Goal: Information Seeking & Learning: Learn about a topic

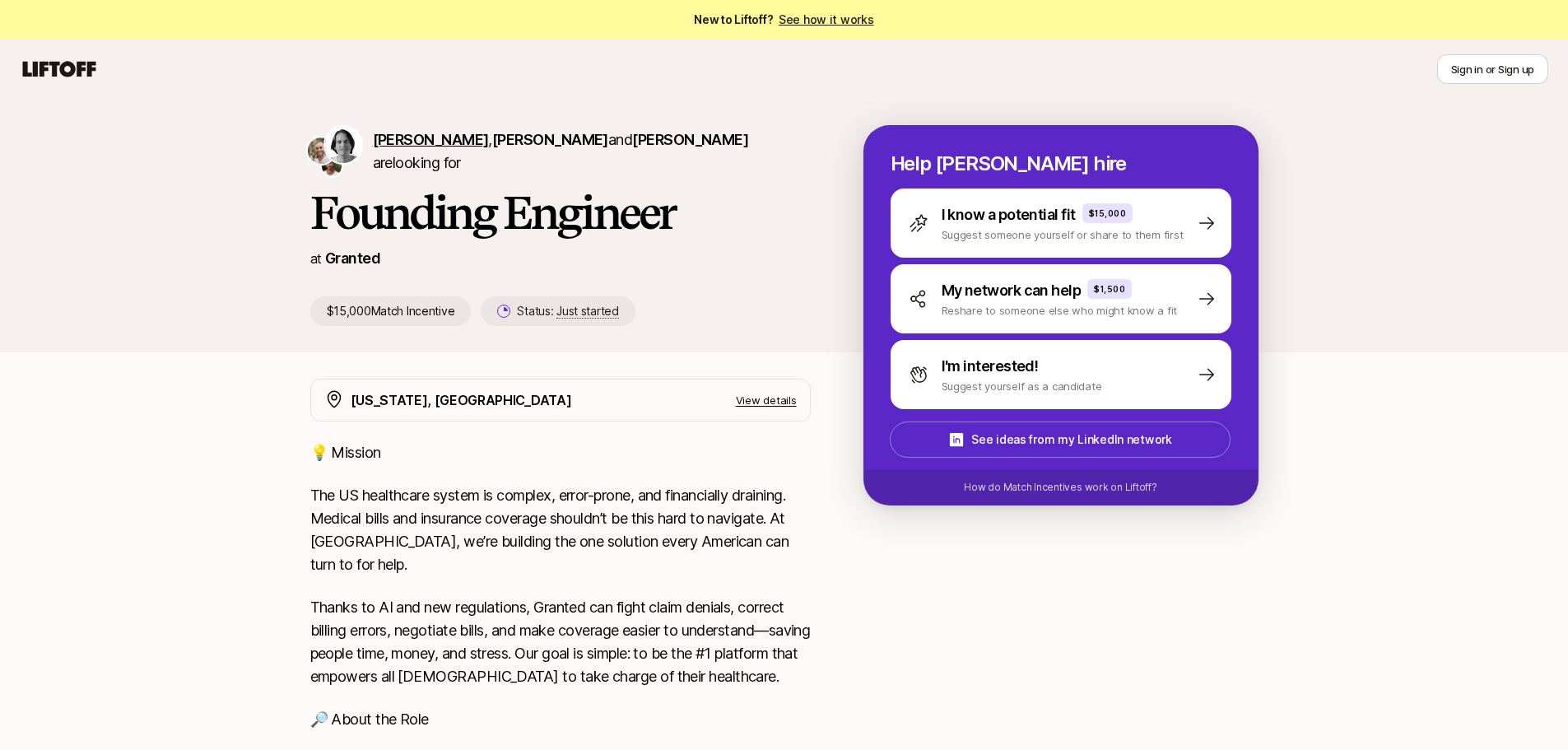
drag, startPoint x: 426, startPoint y: 144, endPoint x: 417, endPoint y: 133, distance: 14.2
click at [414, 118] on div "[PERSON_NAME] , [PERSON_NAME] and [PERSON_NAME] are looking for Founding Engine…" at bounding box center [784, 226] width 1568 height 253
click at [417, 136] on span "[PERSON_NAME]" at bounding box center [431, 140] width 116 height 17
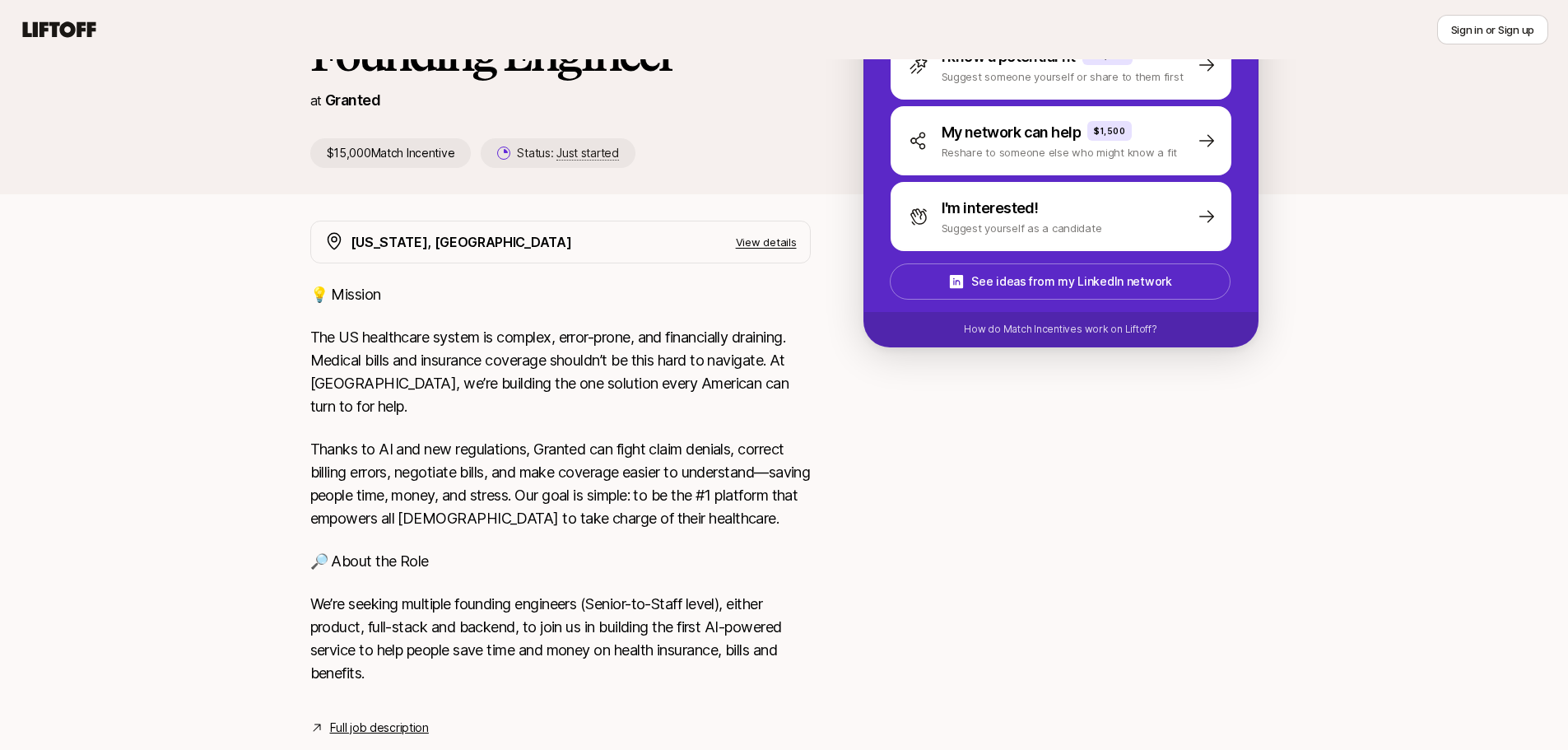
scroll to position [175, 0]
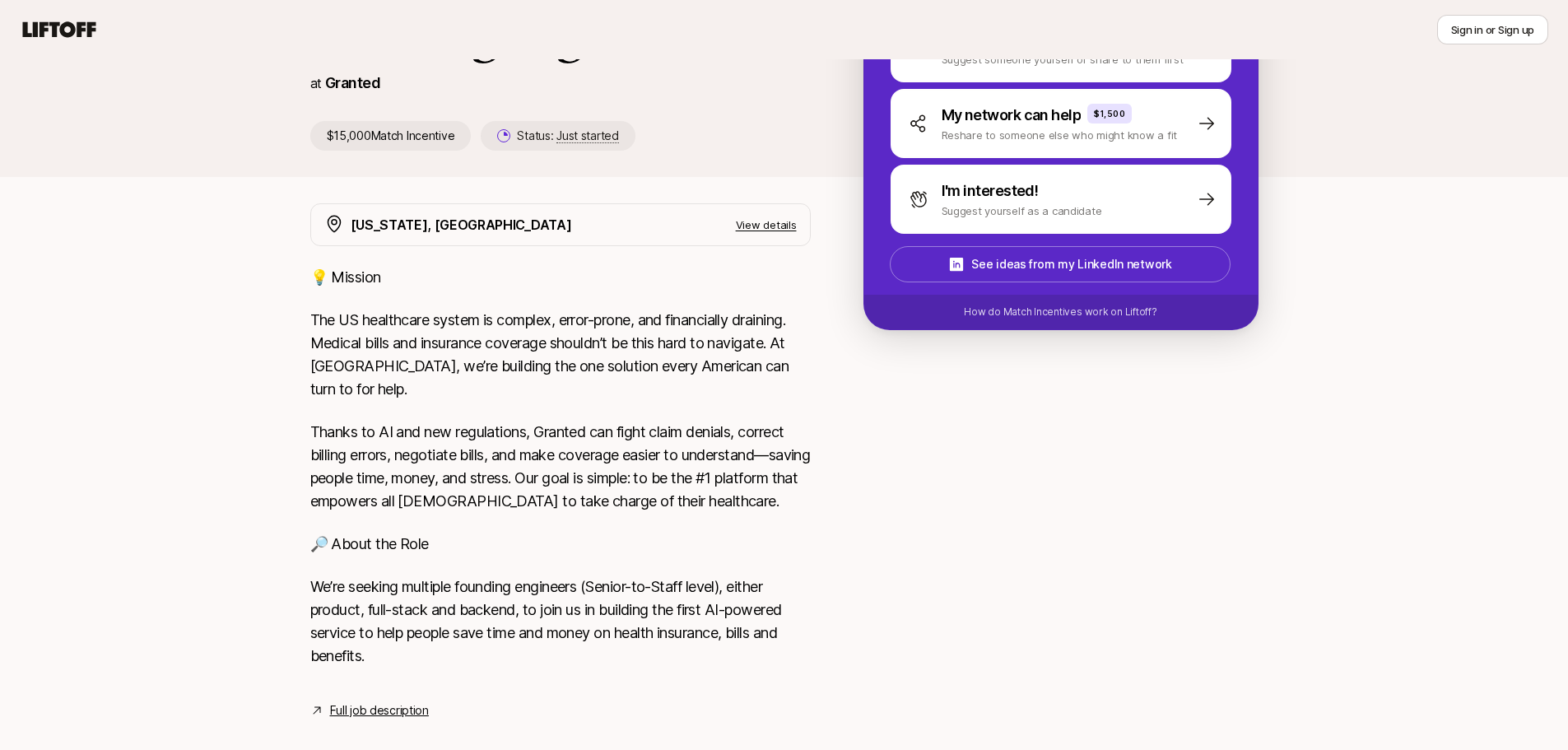
click at [377, 701] on link "Full job description" at bounding box center [379, 710] width 99 height 20
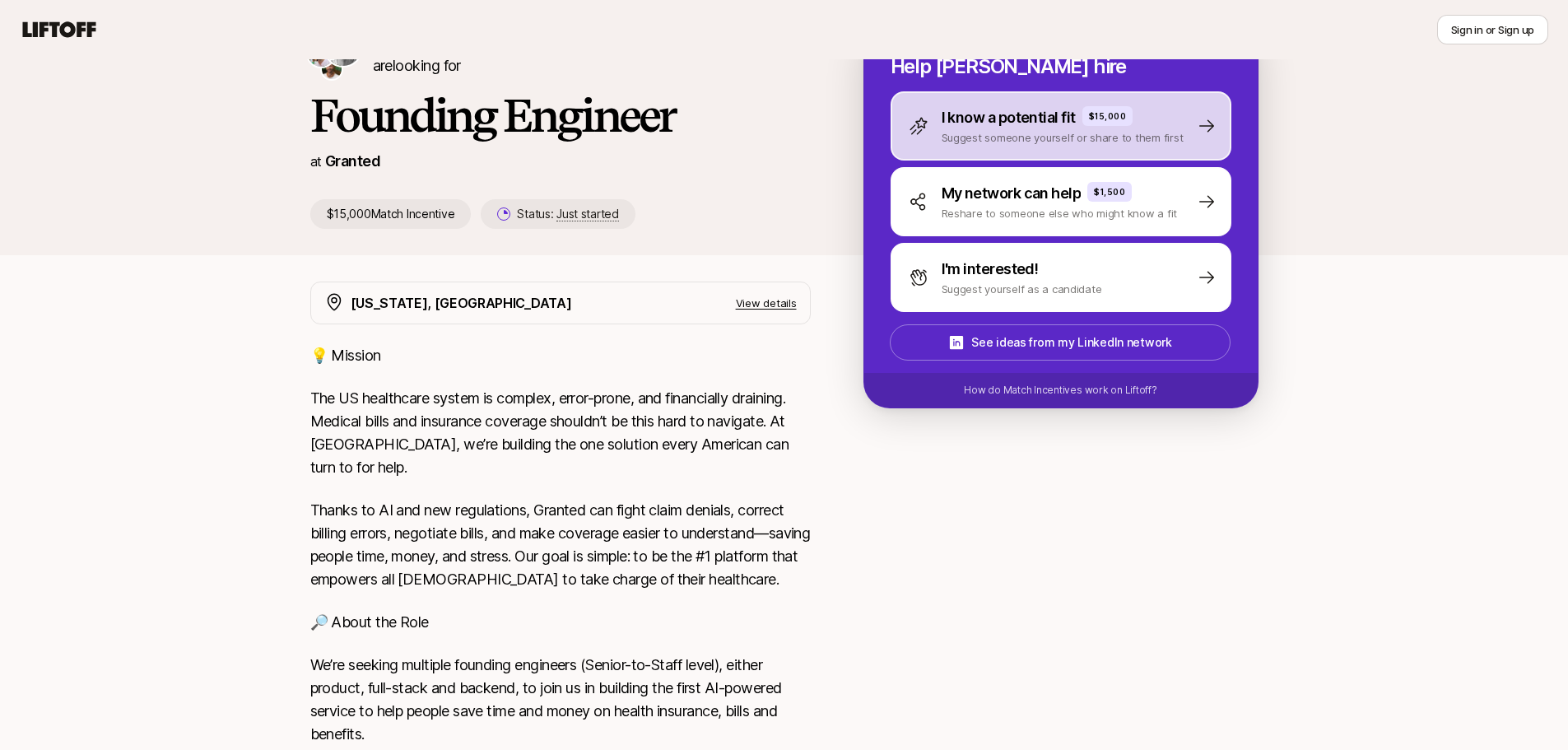
scroll to position [0, 0]
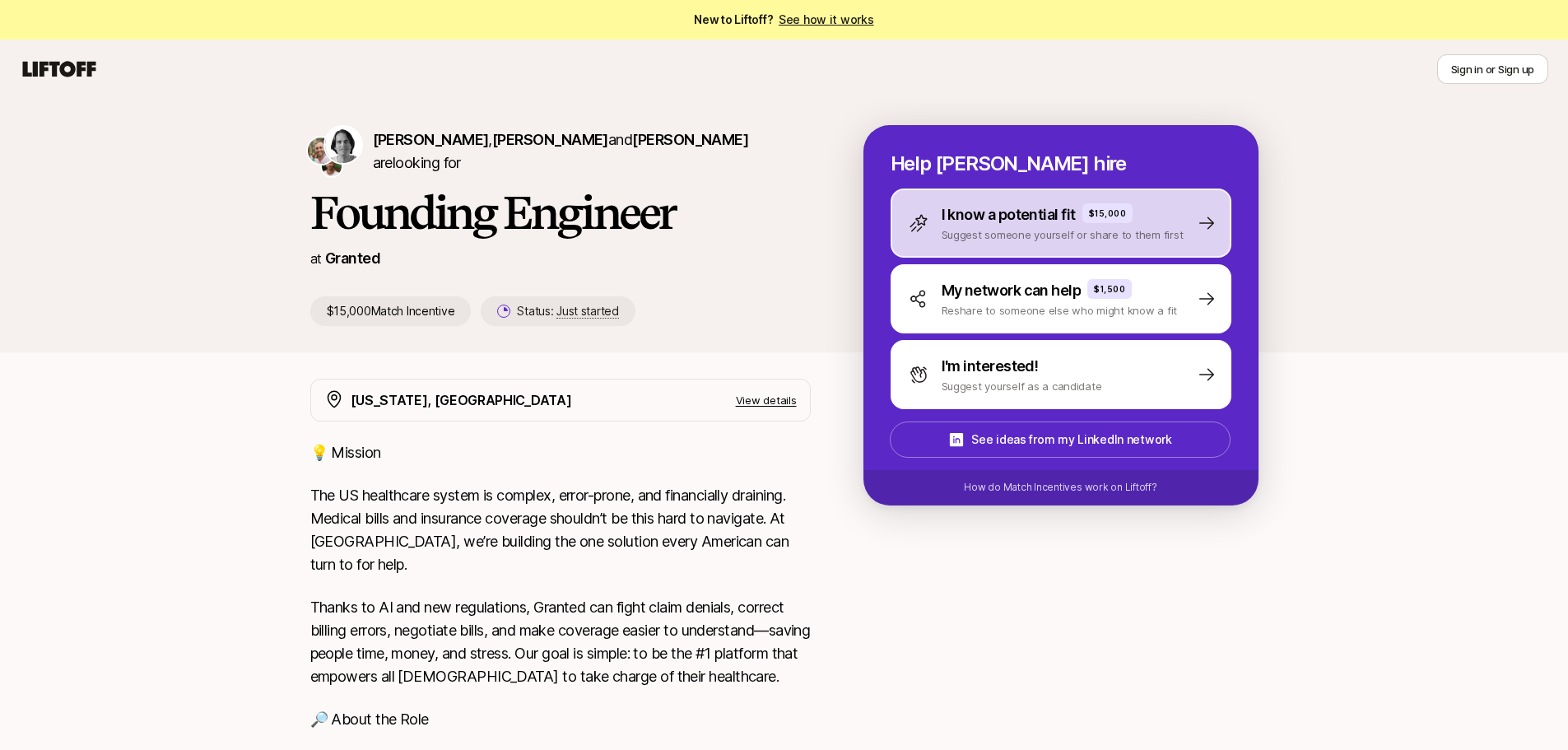
click at [1070, 203] on div "I know a potential fit $15,000 Suggest someone yourself or share to them first" at bounding box center [1060, 223] width 340 height 69
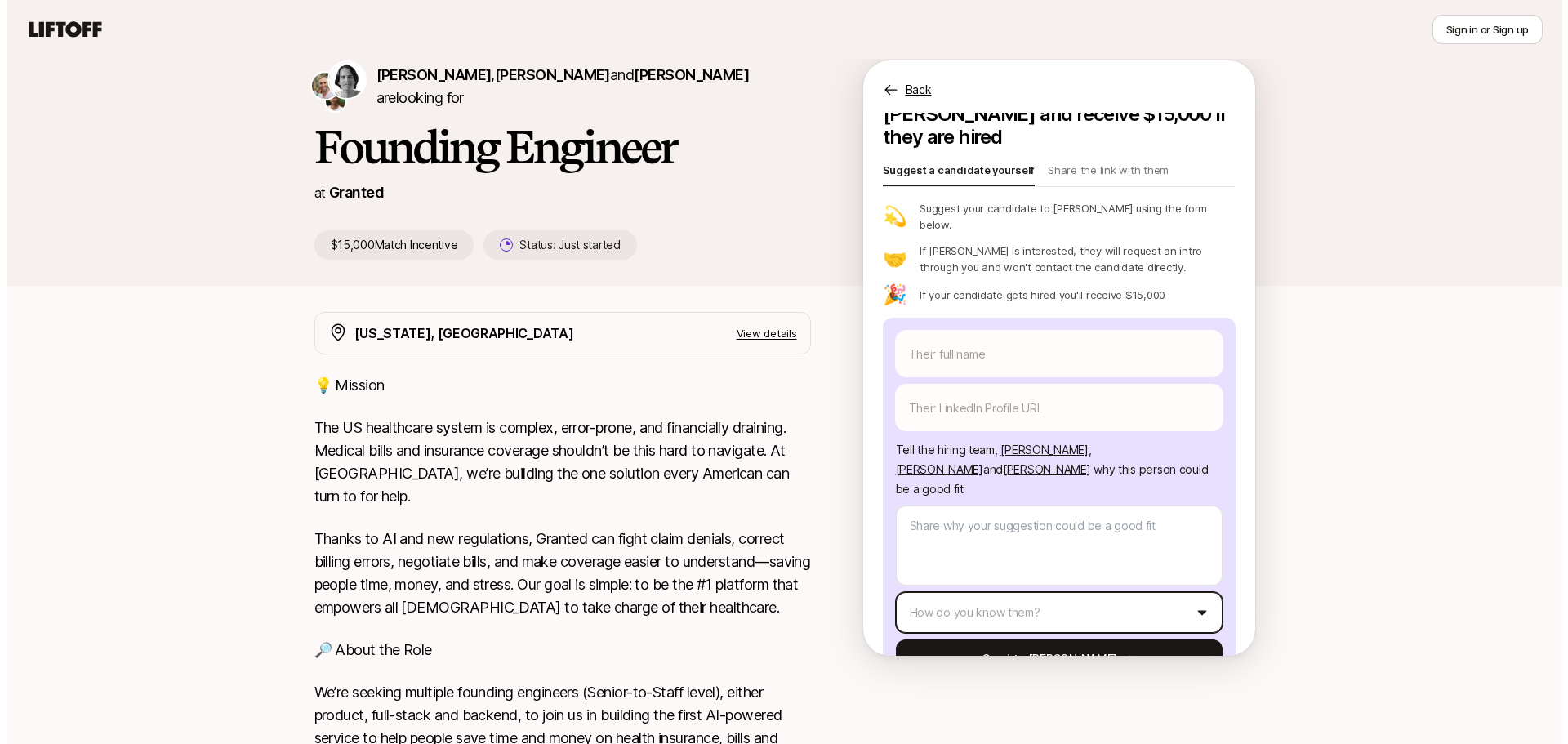
scroll to position [163, 0]
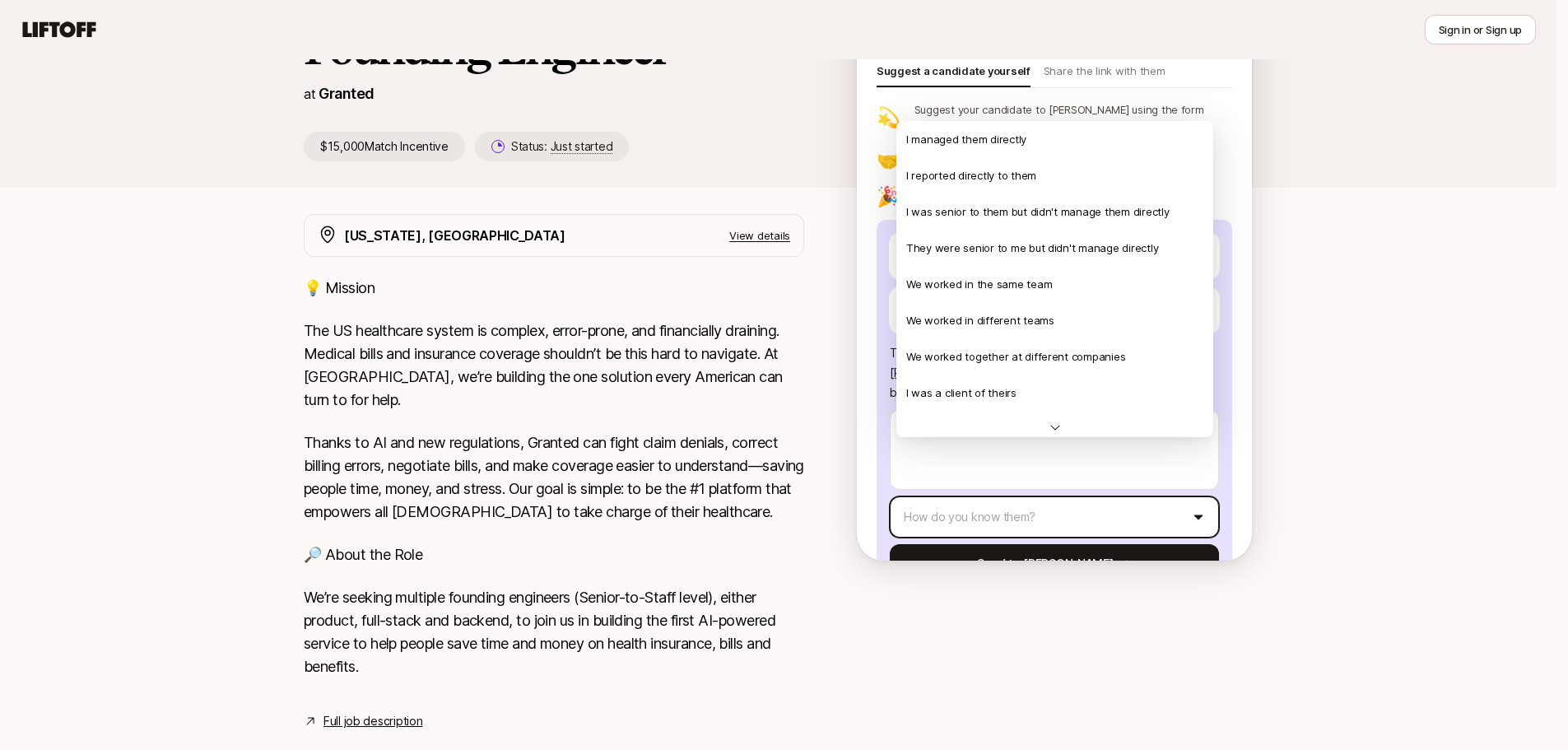
click at [1093, 459] on html "New to Liftoff? See how it works Sign in or Sign up Sign in or Sign up [PERSON_…" at bounding box center [784, 210] width 1568 height 750
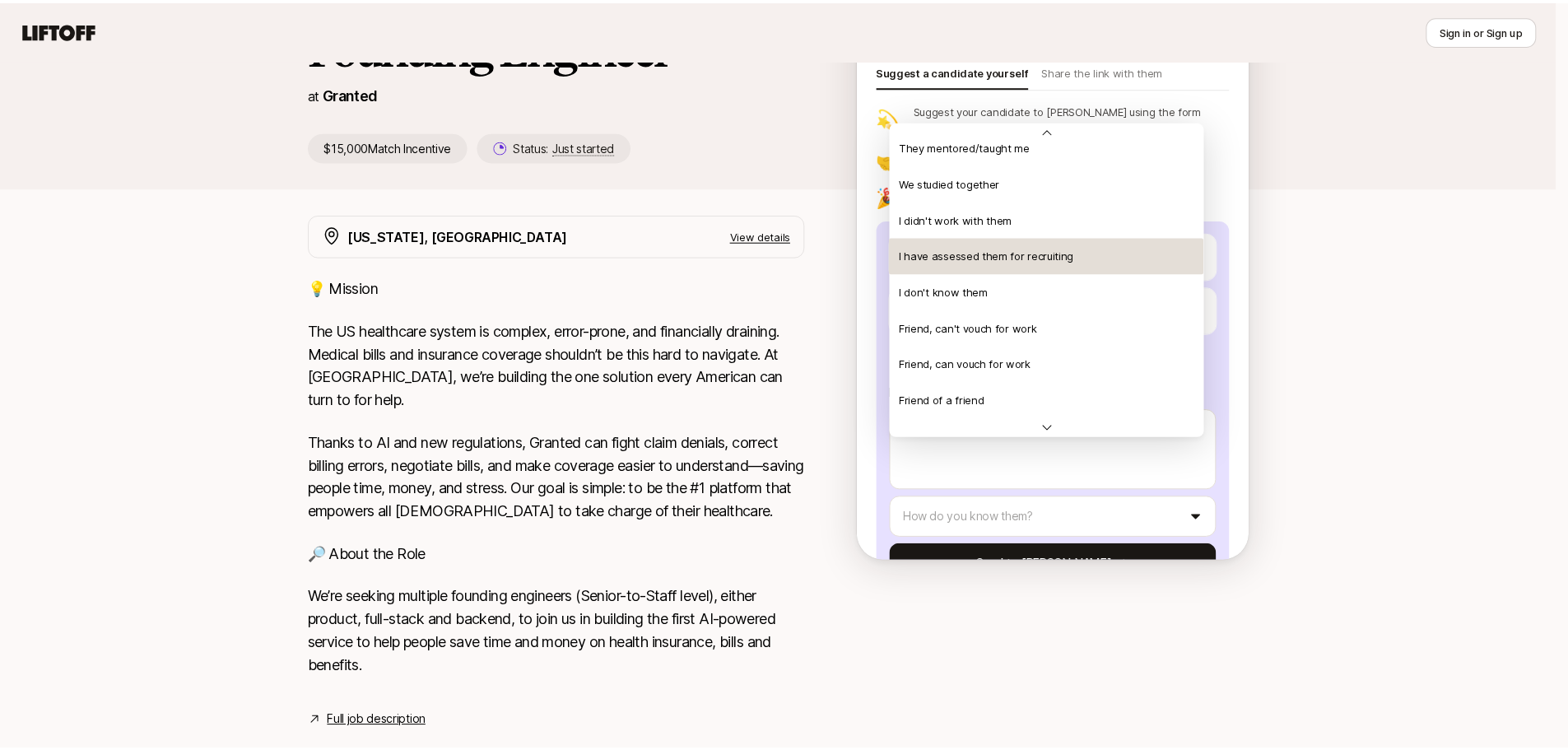
scroll to position [356, 0]
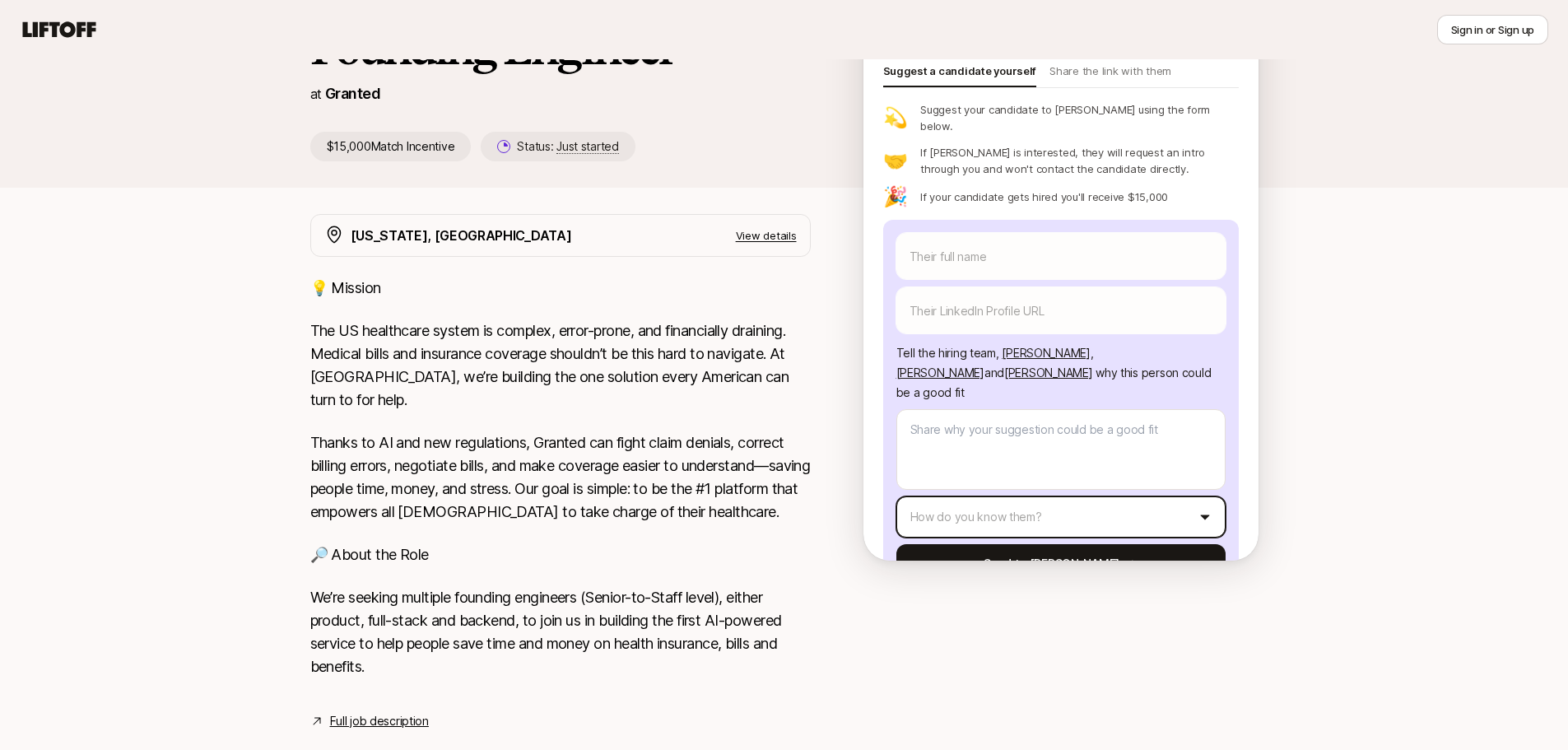
click at [1345, 278] on html "New to Liftoff? See how it works Sign in or Sign up Sign in or Sign up [PERSON_…" at bounding box center [784, 210] width 1568 height 750
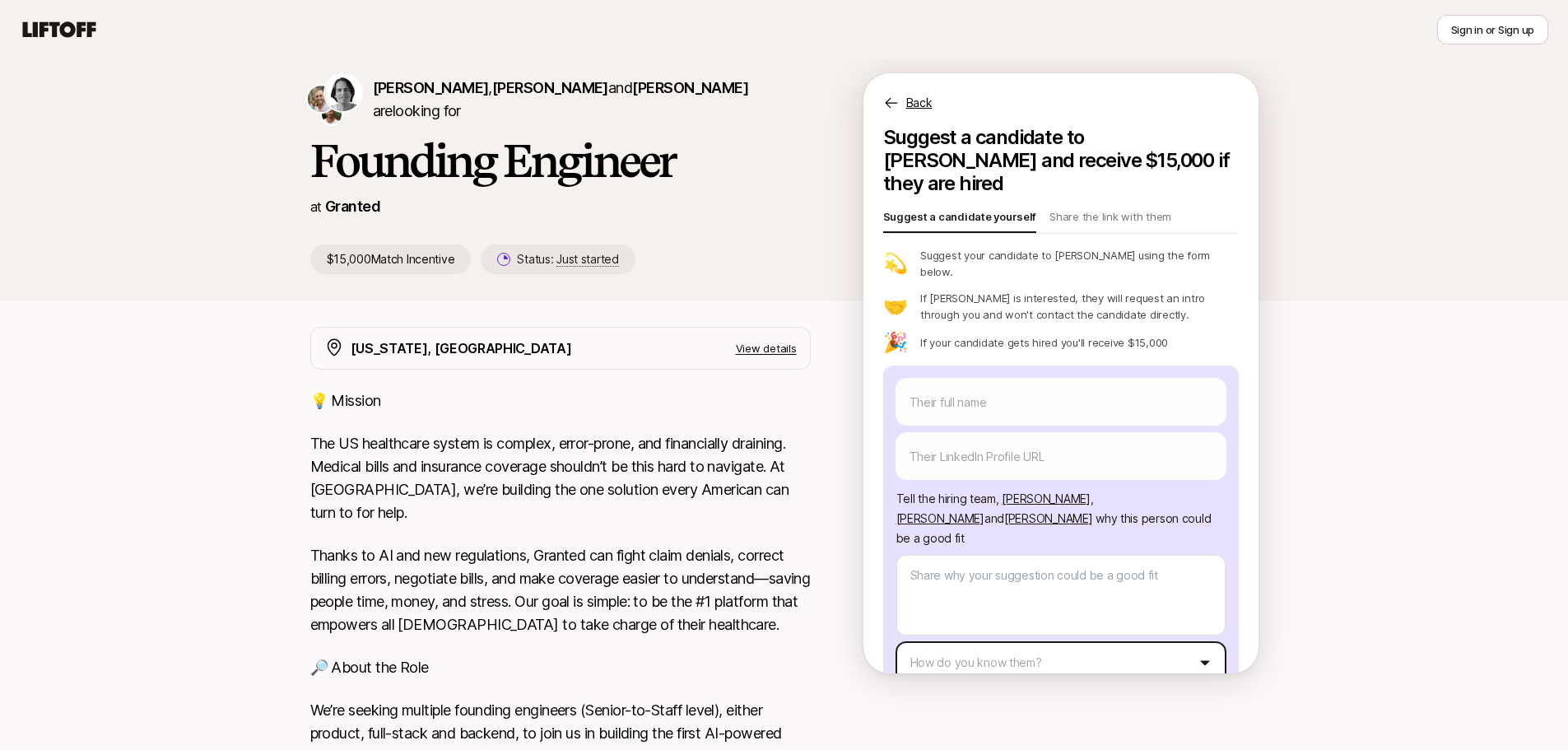
scroll to position [0, 0]
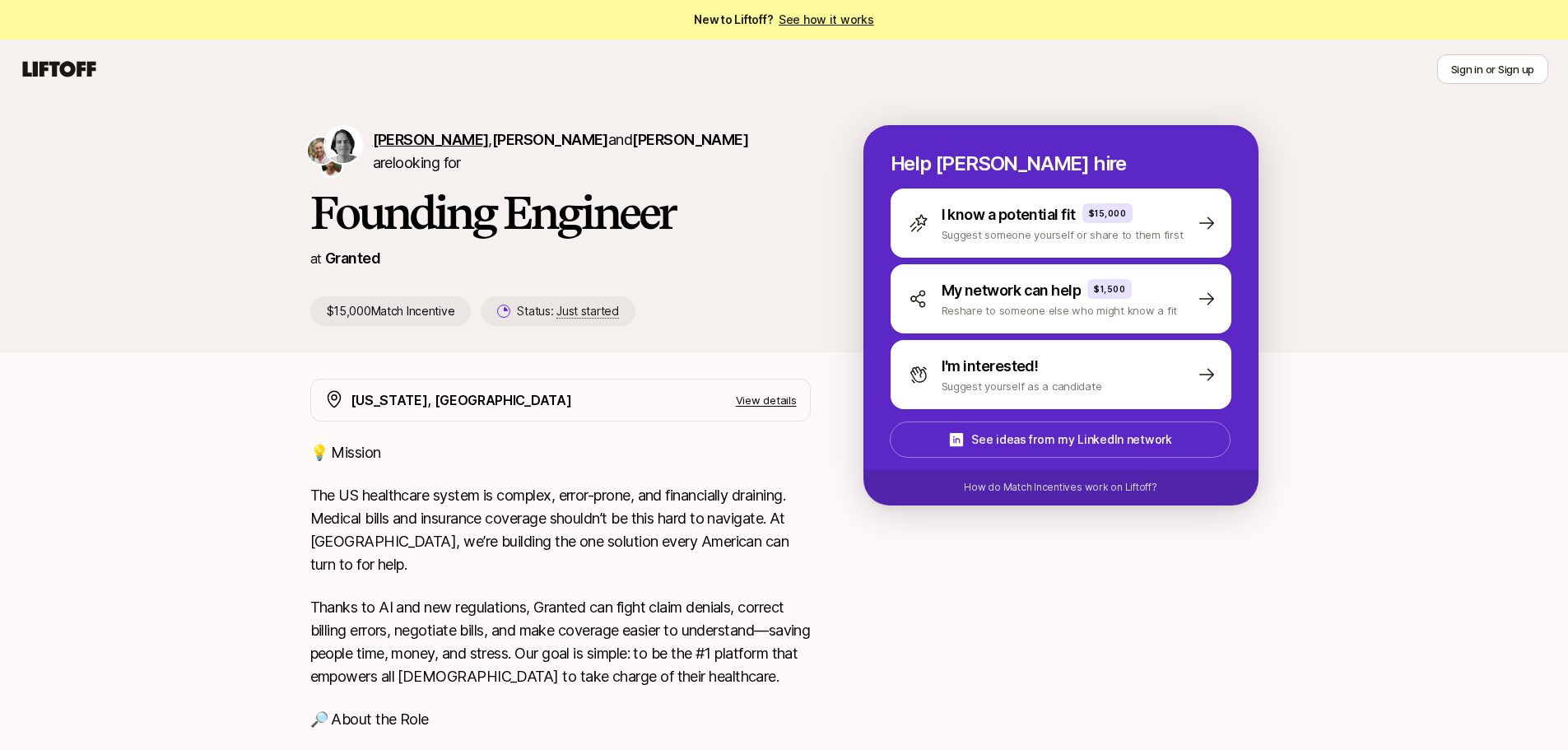
click at [461, 136] on span "[PERSON_NAME]" at bounding box center [431, 140] width 116 height 17
click at [547, 137] on span "[PERSON_NAME]" at bounding box center [550, 140] width 116 height 17
